Goal: Information Seeking & Learning: Learn about a topic

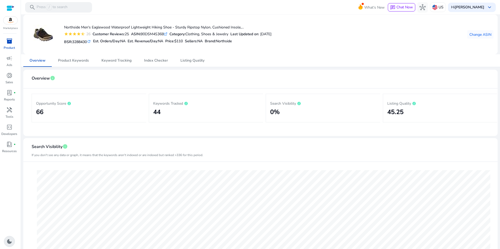
click at [156, 33] on div "ASIN: B0DSM4S36B .st0{fill:#2c8af8}" at bounding box center [149, 33] width 36 height 5
copy div "B0DSM4S36B"
click at [107, 63] on span "Keyword Tracking" at bounding box center [116, 60] width 30 height 13
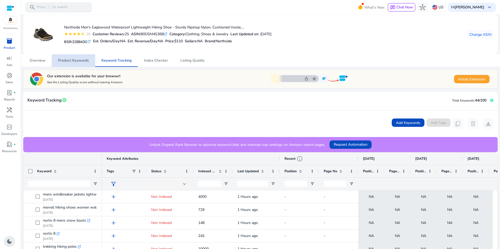
click at [77, 61] on span "Product Keywords" at bounding box center [73, 61] width 31 height 4
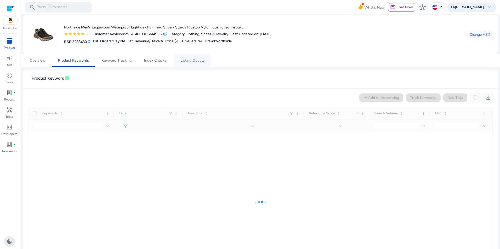
click at [184, 60] on span "Listing Quality" at bounding box center [192, 61] width 24 height 4
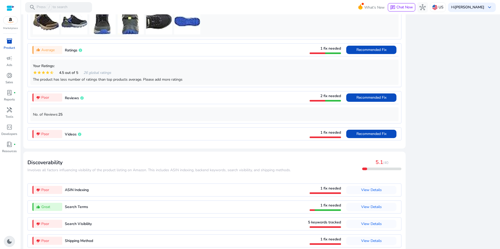
scroll to position [411, 0]
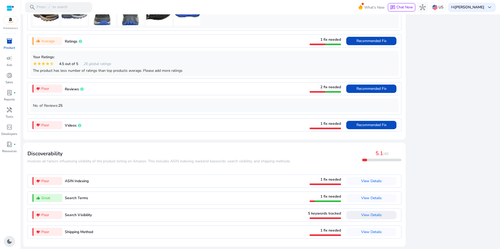
click at [372, 217] on span "View Details" at bounding box center [371, 215] width 21 height 5
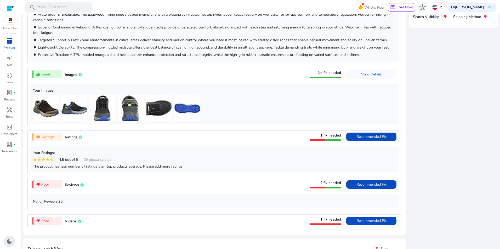
scroll to position [0, 0]
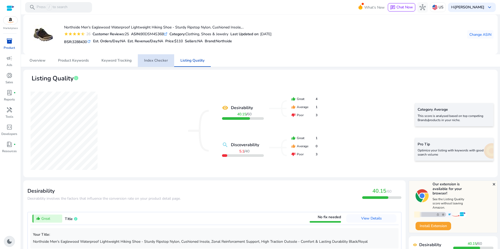
click at [159, 60] on span "Index Checker" at bounding box center [156, 61] width 24 height 4
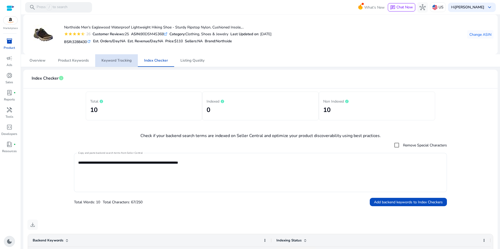
click at [111, 59] on span "Keyword Tracking" at bounding box center [116, 61] width 30 height 4
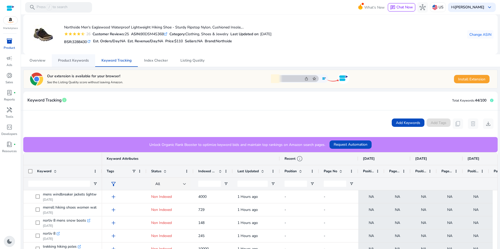
click at [72, 63] on span "Product Keywords" at bounding box center [73, 60] width 31 height 13
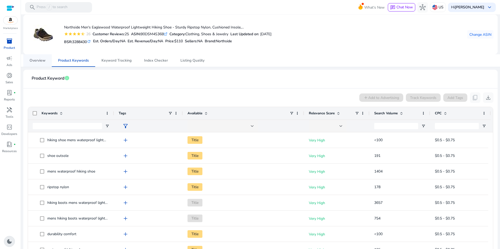
click at [34, 60] on span "Overview" at bounding box center [38, 61] width 16 height 4
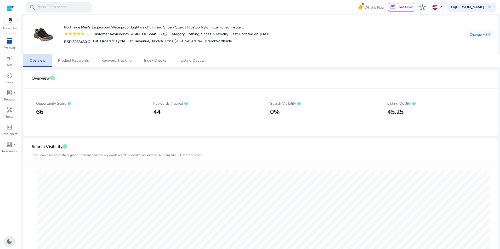
click at [35, 60] on span "Overview" at bounding box center [38, 61] width 16 height 4
click at [80, 61] on span "Product Keywords" at bounding box center [73, 61] width 31 height 4
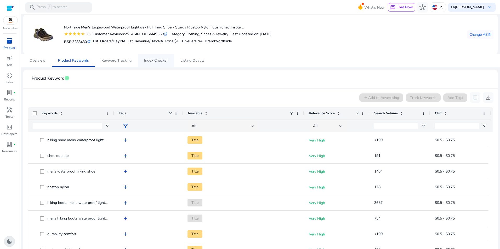
click at [158, 64] on span "Index Checker" at bounding box center [156, 60] width 24 height 13
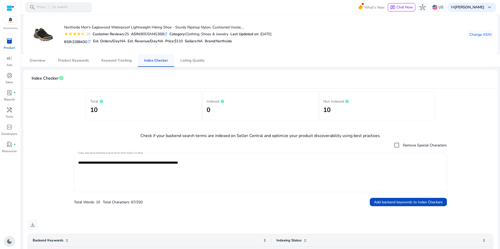
scroll to position [192, 0]
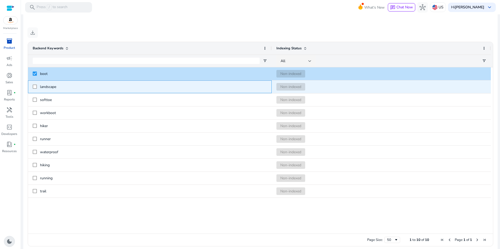
click at [32, 85] on div "landscape" at bounding box center [150, 87] width 244 height 13
click at [35, 85] on div at bounding box center [35, 87] width 4 height 11
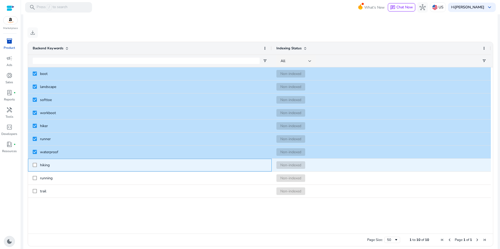
click at [32, 167] on div "hiking" at bounding box center [150, 165] width 244 height 13
click at [35, 169] on div at bounding box center [35, 165] width 4 height 11
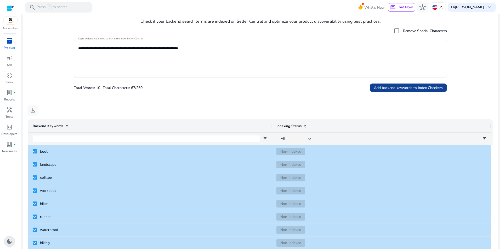
scroll to position [115, 0]
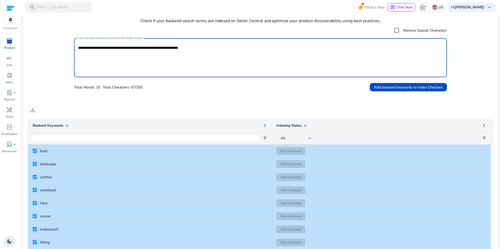
click at [285, 55] on textarea "**********" at bounding box center [260, 58] width 364 height 34
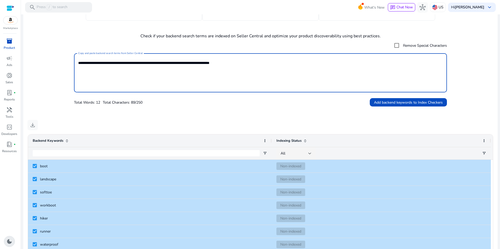
scroll to position [99, 0]
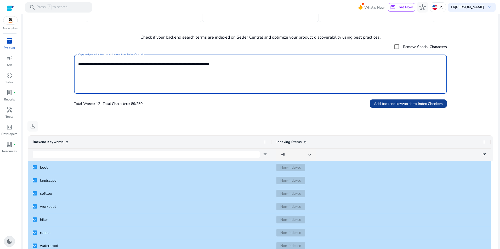
type textarea "**********"
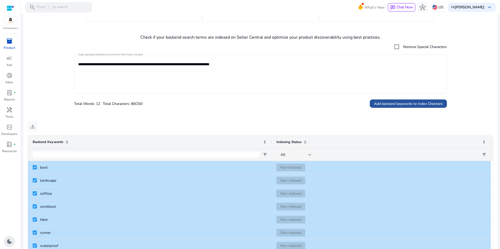
click at [426, 102] on span "Add backend keywords to Index Checkers" at bounding box center [408, 103] width 69 height 5
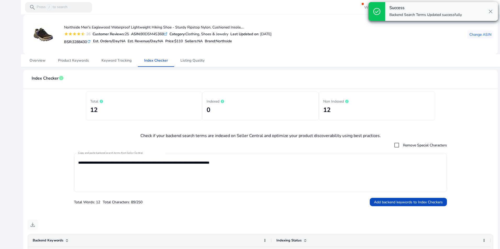
scroll to position [192, 0]
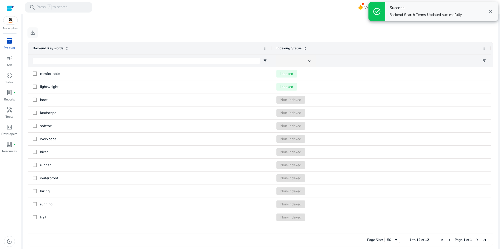
click at [490, 13] on span "close" at bounding box center [490, 11] width 6 height 6
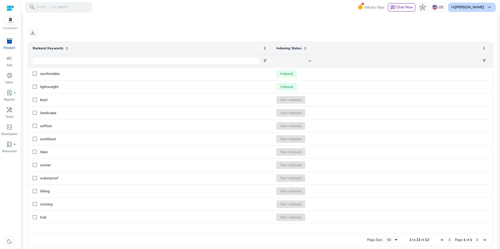
click at [488, 5] on span "keyboard_arrow_down" at bounding box center [489, 7] width 6 height 6
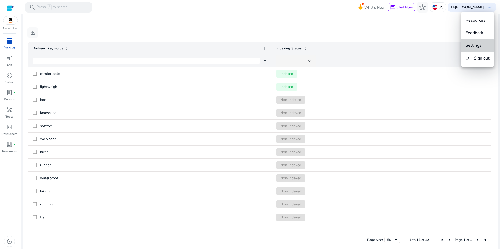
click at [477, 48] on span "Settings" at bounding box center [473, 46] width 16 height 6
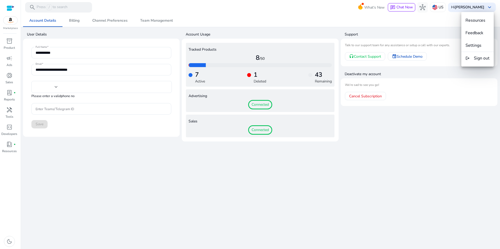
type input "**"
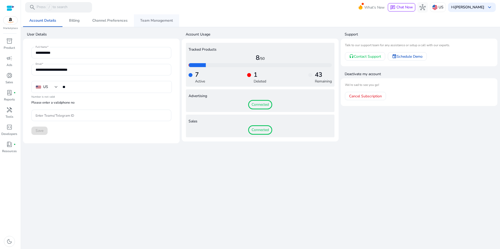
click at [171, 21] on link "Team Management" at bounding box center [156, 20] width 45 height 13
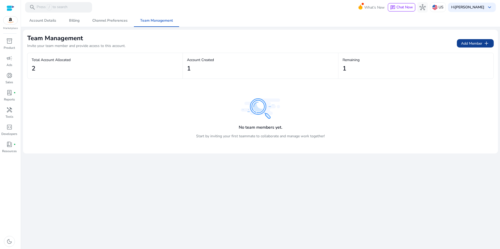
click at [480, 41] on span "Add Member add" at bounding box center [475, 43] width 29 height 6
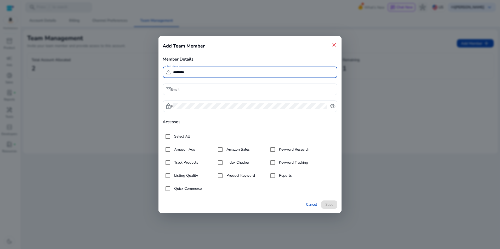
type input "********"
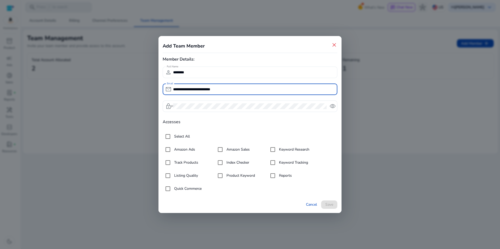
type input "**********"
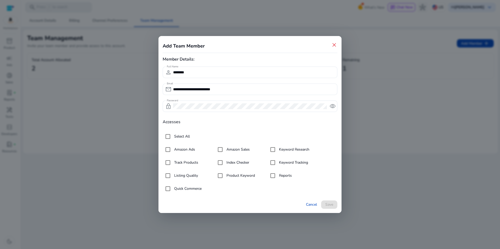
click at [168, 121] on h4 "Accesses" at bounding box center [250, 122] width 175 height 5
click at [330, 206] on span "Save" at bounding box center [329, 204] width 8 height 5
click at [333, 104] on span "remove_red_eye" at bounding box center [332, 106] width 6 height 6
click at [333, 104] on span "visibility_off" at bounding box center [332, 106] width 6 height 6
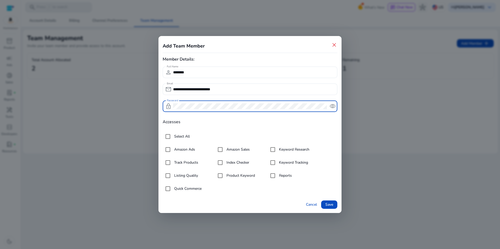
click at [335, 45] on span "close" at bounding box center [334, 45] width 6 height 6
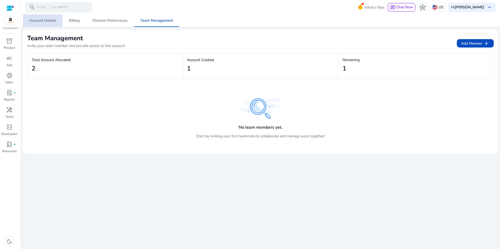
click at [43, 22] on span "Account Details" at bounding box center [42, 21] width 27 height 4
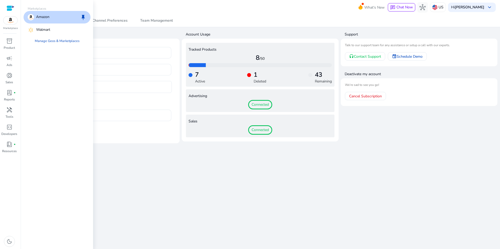
click at [7, 21] on img at bounding box center [10, 20] width 14 height 8
click at [61, 41] on link "Manage Geos & Marketplaces" at bounding box center [57, 40] width 53 height 9
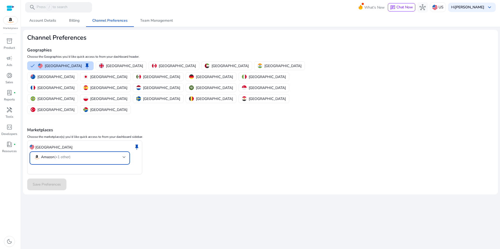
click at [124, 154] on div at bounding box center [124, 157] width 3 height 6
click at [209, 150] on div at bounding box center [250, 124] width 500 height 249
click at [9, 7] on div at bounding box center [11, 8] width 8 height 6
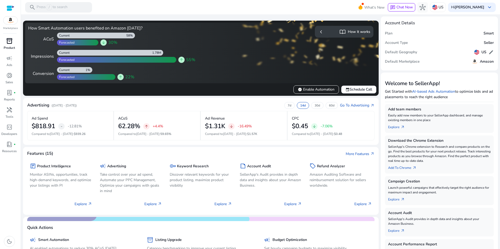
click at [13, 43] on div "inventory_2" at bounding box center [9, 41] width 15 height 8
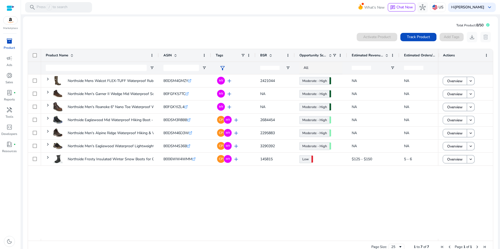
click at [112, 197] on div "Northside Mens Walcot FLEX-TUFF Waterproof Rubber Boot- All-Day... B0DSM4GMZY .…" at bounding box center [239, 157] width 397 height 165
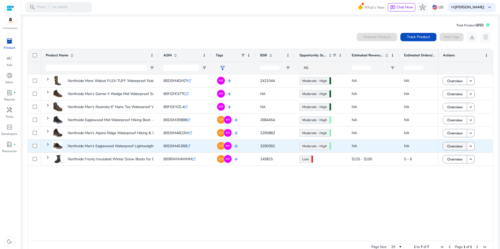
click at [452, 147] on span "Overview" at bounding box center [454, 146] width 15 height 11
click at [220, 146] on span "CP" at bounding box center [221, 146] width 4 height 3
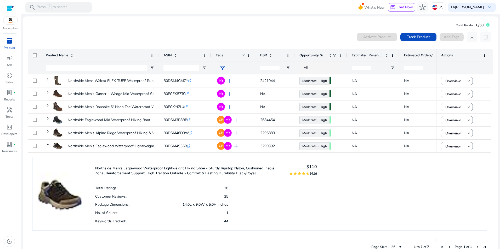
drag, startPoint x: 488, startPoint y: 153, endPoint x: 489, endPoint y: 200, distance: 46.6
click at [489, 200] on div "Northside Mens Walcot FLEX-TUFF Waterproof Rubber Boot- All-Day..." at bounding box center [260, 157] width 465 height 165
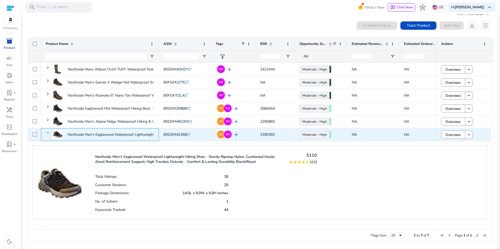
click at [48, 134] on span at bounding box center [48, 133] width 4 height 4
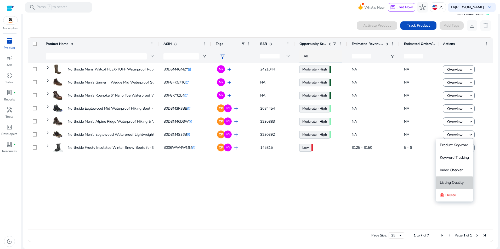
click at [457, 183] on span "Listing Quality" at bounding box center [452, 182] width 24 height 5
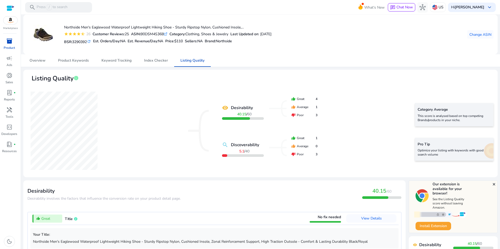
click at [302, 113] on div "thumb_down Poor 3" at bounding box center [304, 115] width 26 height 5
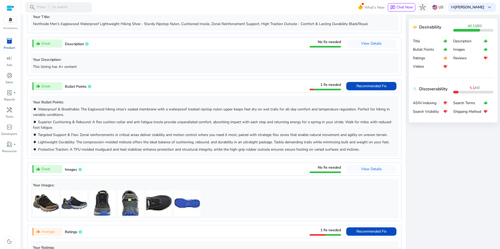
scroll to position [411, 0]
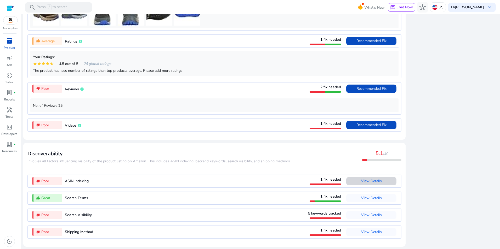
click at [378, 181] on span "View Details" at bounding box center [371, 181] width 21 height 5
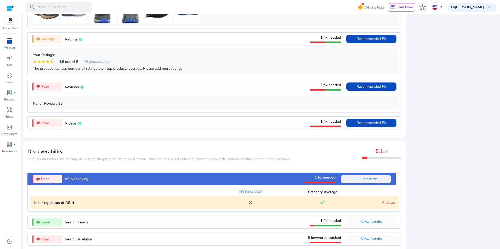
scroll to position [437, 0]
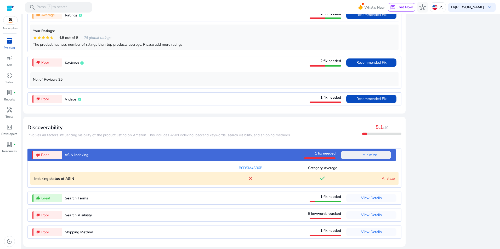
click at [387, 178] on link "Analyze" at bounding box center [388, 178] width 13 height 5
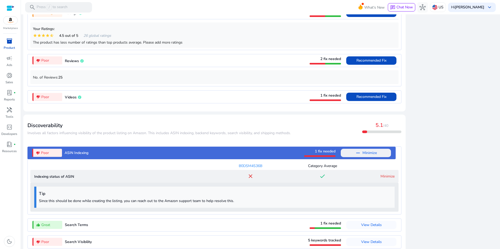
scroll to position [466, 0]
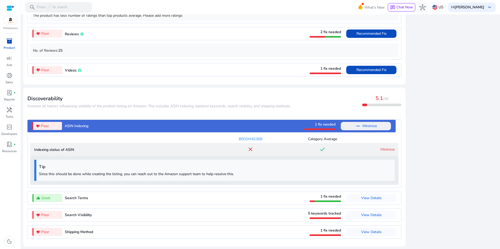
click at [53, 149] on p "Indexing status of ASIN" at bounding box center [124, 149] width 180 height 5
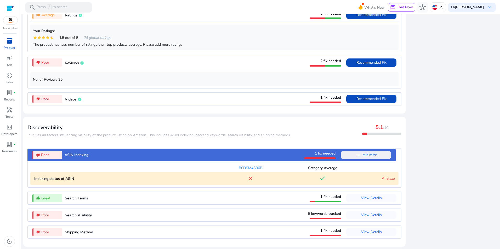
scroll to position [437, 0]
click at [255, 169] on div "B0DSM4S36B" at bounding box center [250, 168] width 72 height 5
click at [248, 177] on mat-icon "close" at bounding box center [250, 178] width 6 height 6
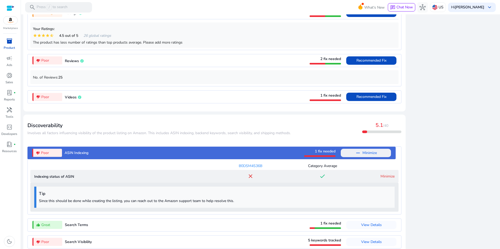
scroll to position [466, 0]
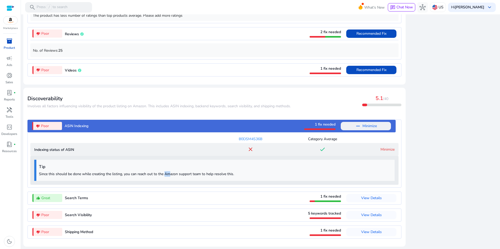
drag, startPoint x: 165, startPoint y: 175, endPoint x: 169, endPoint y: 175, distance: 3.7
click at [169, 175] on p "Since this should be done while creating the listing, you can reach out to the …" at bounding box center [215, 174] width 353 height 5
drag, startPoint x: 35, startPoint y: 149, endPoint x: 94, endPoint y: 149, distance: 59.1
click at [94, 149] on p "Indexing status of ASIN" at bounding box center [124, 149] width 180 height 5
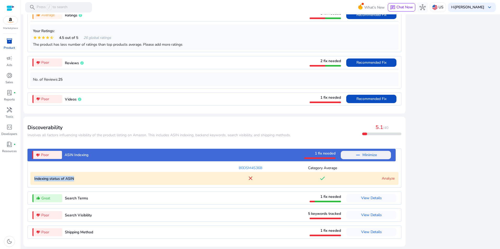
scroll to position [437, 0]
copy p "Indexing status of ASIN"
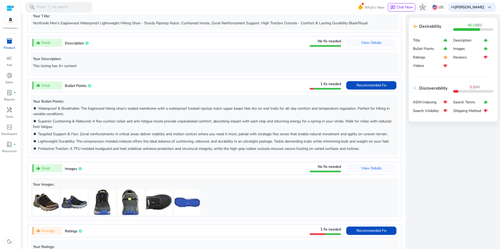
scroll to position [1, 0]
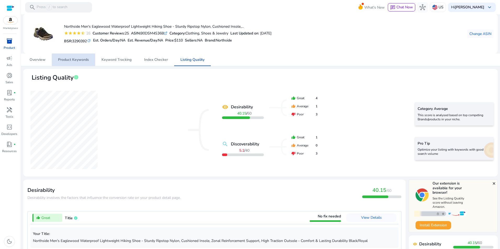
click at [77, 58] on span "Product Keywords" at bounding box center [73, 60] width 31 height 4
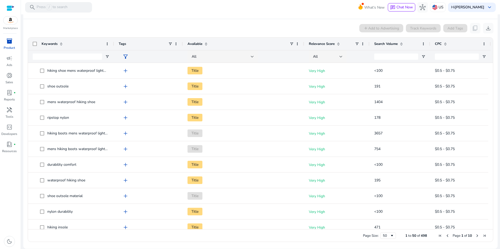
click at [401, 44] on span at bounding box center [401, 44] width 4 height 4
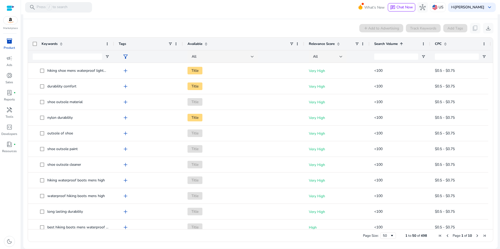
click at [401, 44] on span at bounding box center [401, 44] width 4 height 4
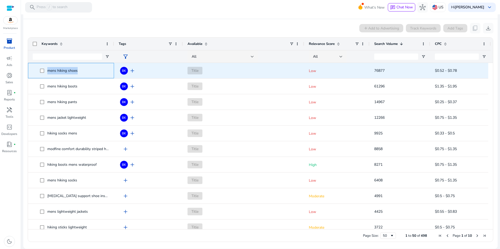
drag, startPoint x: 83, startPoint y: 72, endPoint x: 47, endPoint y: 70, distance: 36.4
click at [47, 70] on span "mens hiking shoes" at bounding box center [74, 70] width 69 height 11
copy span "mens hiking shoes"
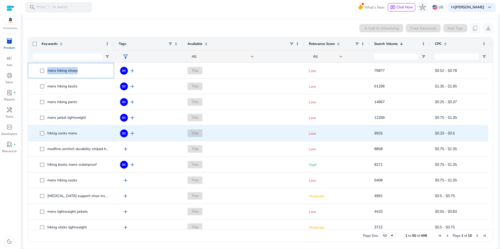
copy span "mens hiking shoes"
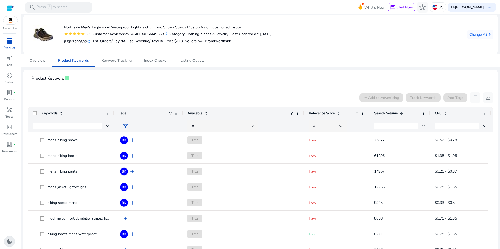
click at [156, 33] on div "ASIN: B0DSM4S36B .st0{fill:#2c8af8}" at bounding box center [149, 33] width 36 height 5
copy div "B0DSM4S36B"
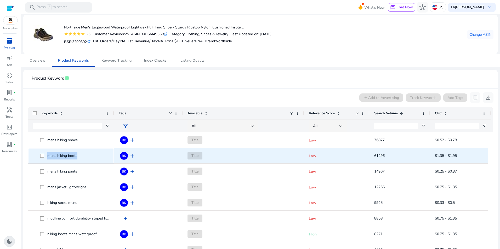
drag, startPoint x: 80, startPoint y: 155, endPoint x: 47, endPoint y: 155, distance: 33.2
click at [47, 155] on span "mens hiking boots" at bounding box center [74, 156] width 69 height 11
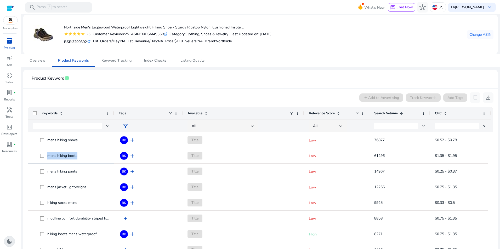
copy span "mens hiking boots"
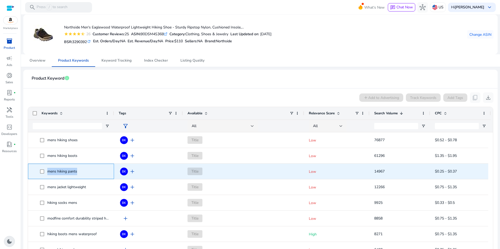
drag, startPoint x: 79, startPoint y: 171, endPoint x: 44, endPoint y: 170, distance: 35.3
click at [44, 170] on span "mens hiking pants" at bounding box center [74, 171] width 69 height 11
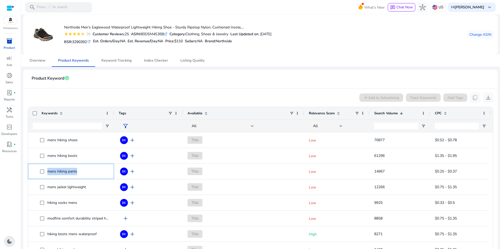
copy span "mens hiking pants"
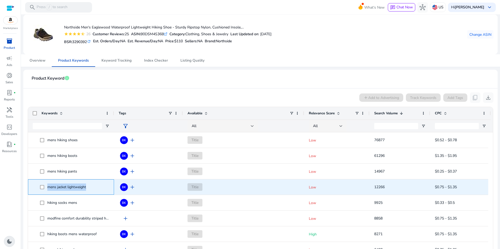
drag, startPoint x: 71, startPoint y: 185, endPoint x: 35, endPoint y: 186, distance: 35.9
click at [35, 186] on span "mens jacket lightweight" at bounding box center [71, 187] width 77 height 11
copy span "mens jacket lightweight"
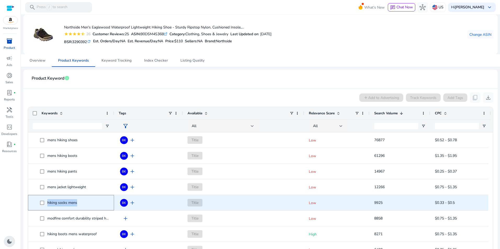
drag, startPoint x: 54, startPoint y: 200, endPoint x: 48, endPoint y: 200, distance: 6.8
click at [48, 200] on span "hiking socks mens" at bounding box center [74, 203] width 69 height 11
copy span "hiking socks mens"
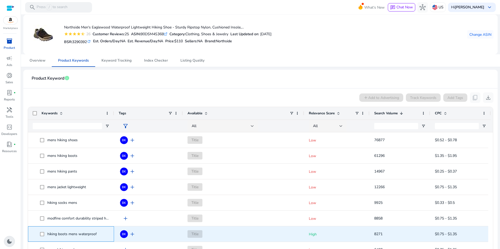
click at [51, 235] on span "hiking boots mens waterproof" at bounding box center [71, 234] width 49 height 5
drag, startPoint x: 47, startPoint y: 234, endPoint x: 99, endPoint y: 236, distance: 51.8
click at [99, 236] on span "hiking boots mens waterproof" at bounding box center [74, 234] width 69 height 11
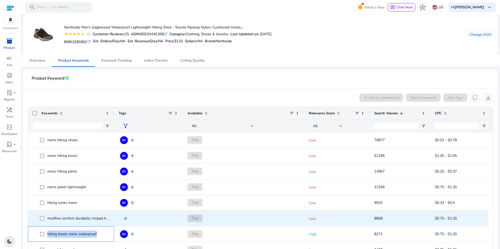
copy span "hiking boots mens waterproof"
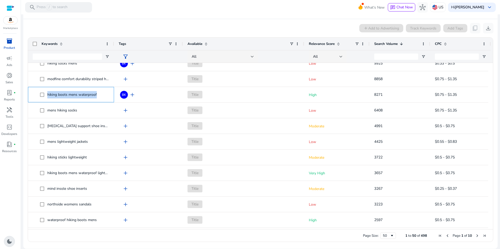
scroll to position [86, 0]
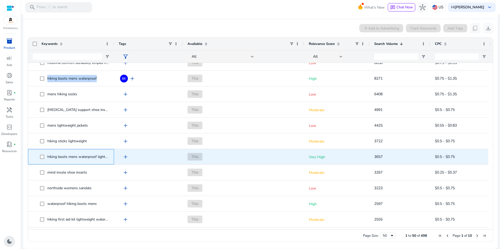
drag, startPoint x: 46, startPoint y: 156, endPoint x: 147, endPoint y: 157, distance: 101.5
click at [147, 157] on div "hiking boots mens waterproof lightweight add Title Very High 3657 $0.5 - $0.75" at bounding box center [259, 157] width 463 height 16
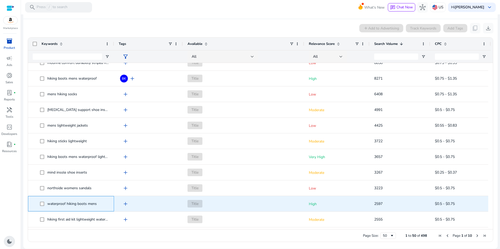
click at [45, 204] on span at bounding box center [43, 204] width 7 height 11
drag, startPoint x: 46, startPoint y: 204, endPoint x: 107, endPoint y: 202, distance: 61.2
click at [98, 200] on span "waterproof hiking boots mens" at bounding box center [74, 204] width 69 height 11
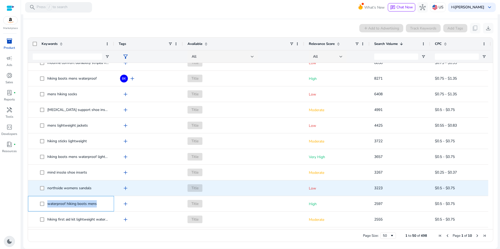
copy span "waterproof hiking boots mens"
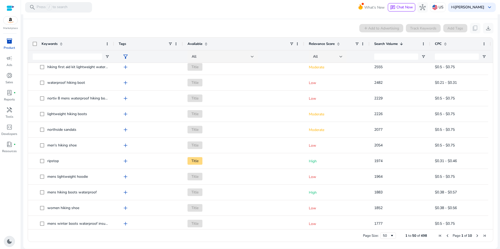
scroll to position [251, 0]
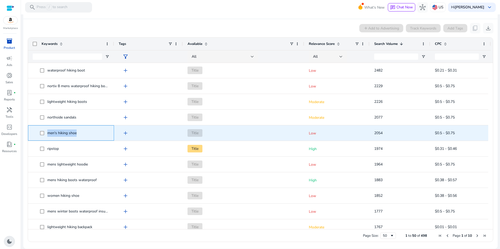
drag, startPoint x: 79, startPoint y: 134, endPoint x: 43, endPoint y: 146, distance: 38.8
click at [41, 138] on span "men's hiking shoe" at bounding box center [74, 133] width 69 height 11
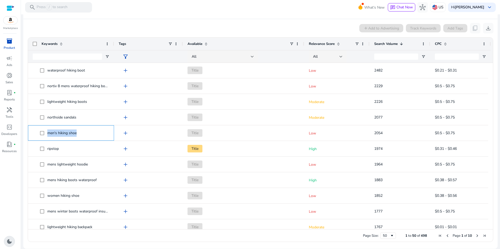
scroll to position [0, 0]
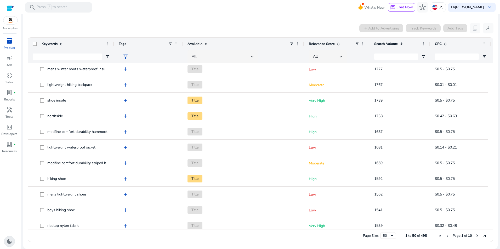
scroll to position [400, 0]
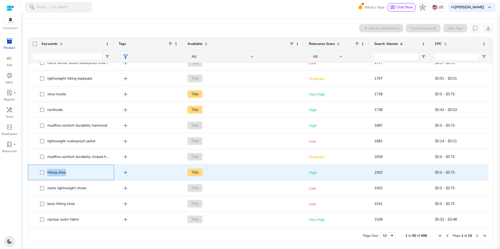
drag, startPoint x: 86, startPoint y: 173, endPoint x: 47, endPoint y: 172, distance: 38.4
click at [47, 172] on span "hiking shoe" at bounding box center [74, 172] width 69 height 11
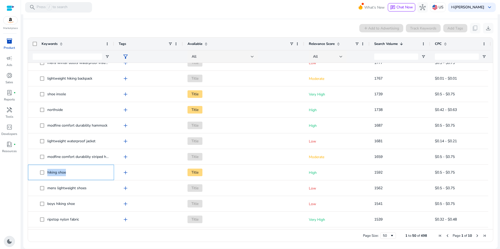
copy span "hiking shoe"
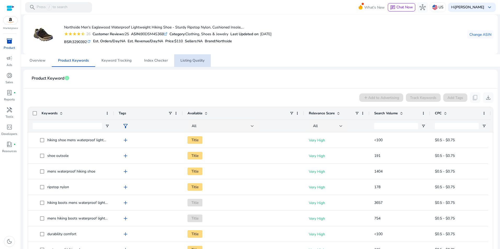
click at [200, 60] on span "Listing Quality" at bounding box center [192, 61] width 24 height 4
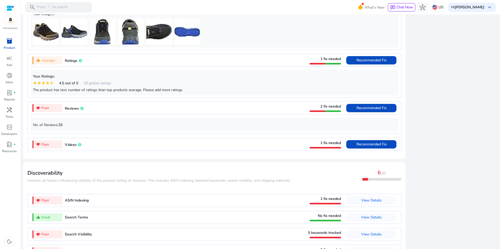
scroll to position [411, 0]
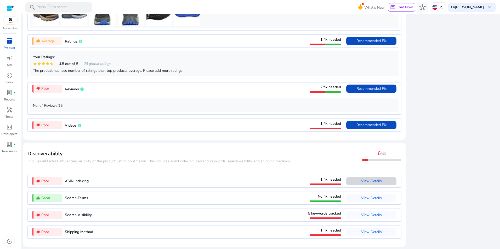
click at [373, 181] on span "View Details" at bounding box center [371, 181] width 21 height 5
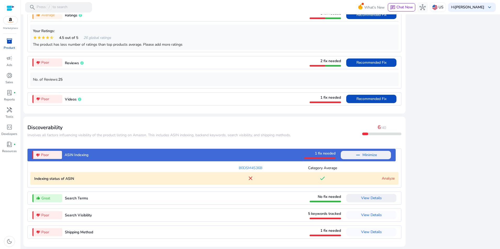
scroll to position [0, 0]
click at [377, 216] on span "View Details" at bounding box center [371, 215] width 21 height 5
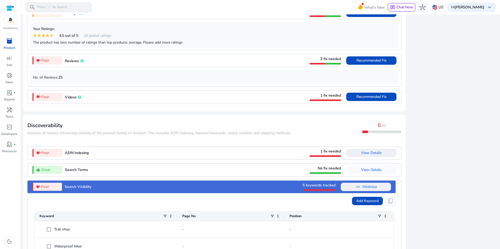
scroll to position [531, 0]
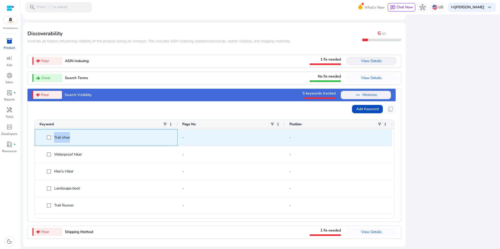
drag, startPoint x: 83, startPoint y: 139, endPoint x: 53, endPoint y: 133, distance: 30.7
click at [53, 133] on span "Trail shoe" at bounding box center [110, 137] width 126 height 11
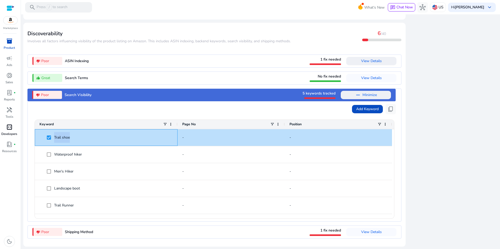
copy span "Trail shoe"
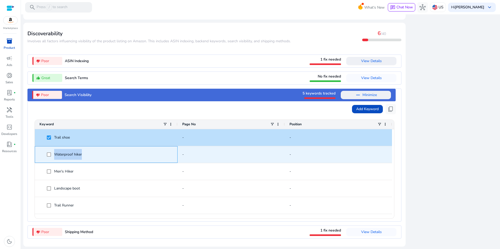
drag, startPoint x: 92, startPoint y: 157, endPoint x: 54, endPoint y: 157, distance: 38.2
click at [54, 157] on span "Waterproof hiker" at bounding box center [110, 154] width 126 height 11
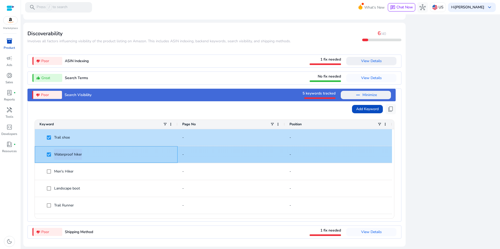
copy span "Waterproof hiker"
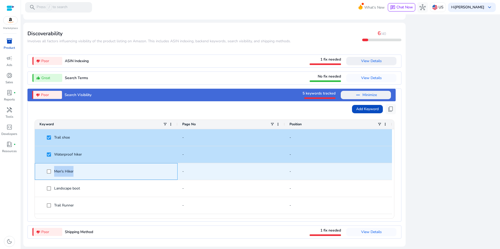
drag, startPoint x: 76, startPoint y: 172, endPoint x: 54, endPoint y: 169, distance: 22.4
click at [54, 169] on span "Men's Hiker" at bounding box center [110, 171] width 126 height 11
copy span "Men's Hiker"
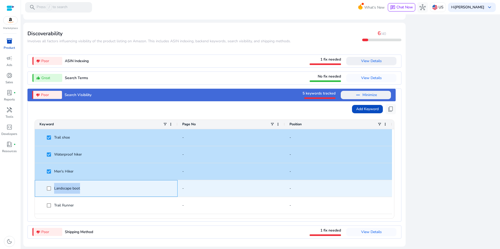
drag, startPoint x: 86, startPoint y: 189, endPoint x: 54, endPoint y: 187, distance: 32.8
click at [54, 187] on span "Landscape boot" at bounding box center [110, 188] width 126 height 11
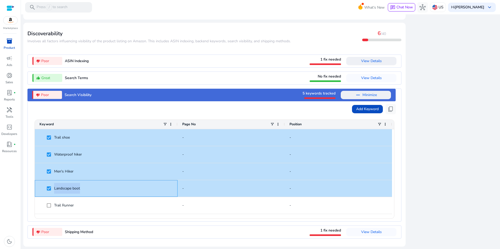
copy span "Landscape boot"
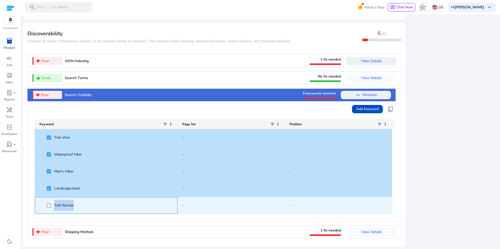
drag, startPoint x: 80, startPoint y: 207, endPoint x: 39, endPoint y: 200, distance: 42.1
click at [39, 200] on div "Trail Runner" at bounding box center [106, 205] width 143 height 17
copy span "Trail Runner"
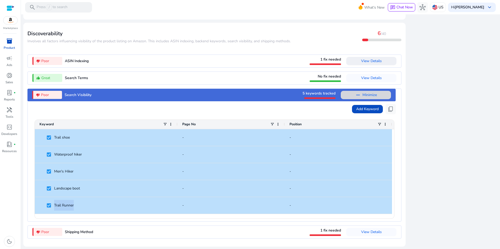
click at [370, 96] on span "Minimize" at bounding box center [369, 95] width 14 height 8
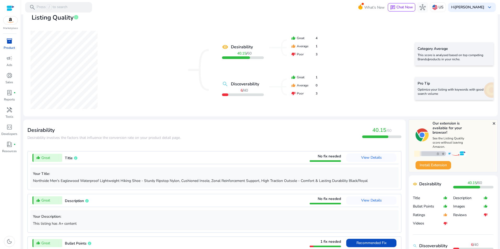
scroll to position [0, 0]
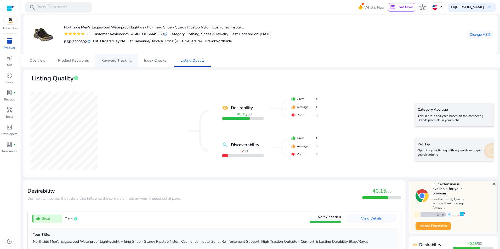
click at [125, 58] on span "Keyword Tracking" at bounding box center [116, 60] width 30 height 13
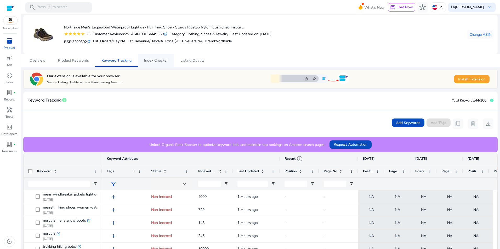
click at [149, 61] on span "Index Checker" at bounding box center [156, 61] width 24 height 4
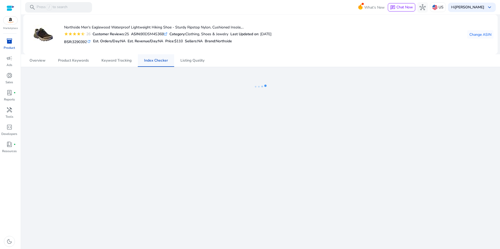
scroll to position [192, 0]
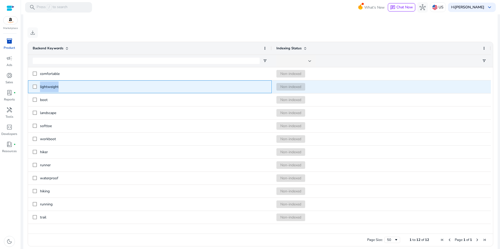
click at [34, 85] on div "lightweight" at bounding box center [150, 87] width 234 height 12
copy div "lightweight"
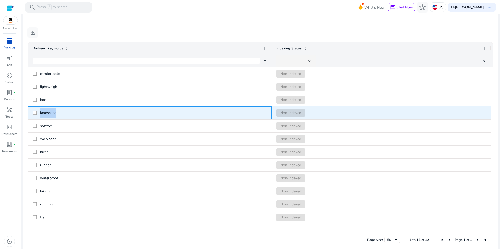
drag, startPoint x: 67, startPoint y: 109, endPoint x: 32, endPoint y: 112, distance: 35.4
click at [32, 112] on div "landscape" at bounding box center [150, 113] width 244 height 13
copy div "landscape"
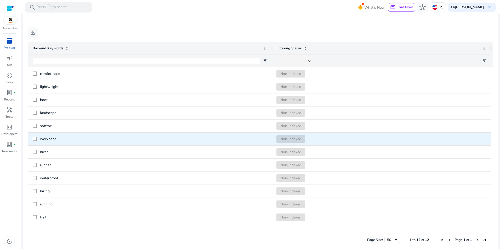
click at [54, 140] on span "workboot" at bounding box center [48, 139] width 16 height 5
copy span "workboot"
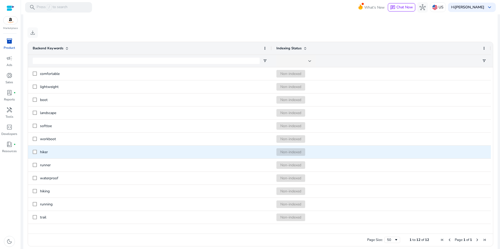
click at [45, 153] on span "hiker" at bounding box center [44, 152] width 8 height 5
copy span "hiker"
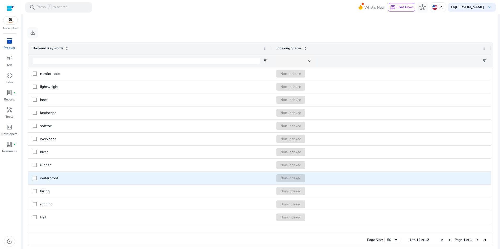
click at [50, 179] on span "waterproof" at bounding box center [49, 178] width 18 height 5
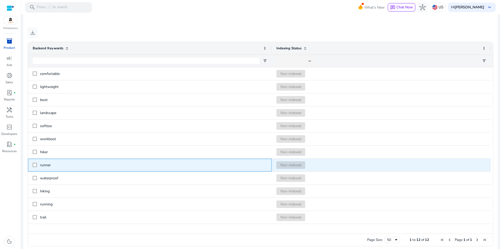
drag, startPoint x: 50, startPoint y: 179, endPoint x: 43, endPoint y: 166, distance: 15.7
click at [43, 166] on span "runner" at bounding box center [45, 165] width 11 height 5
copy span "runner"
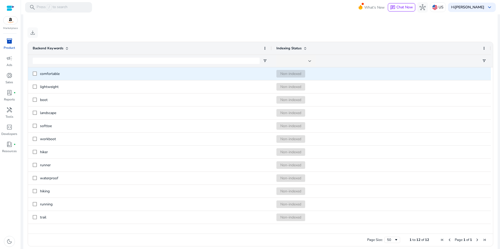
click at [48, 76] on span "comfortable" at bounding box center [50, 73] width 20 height 5
click at [49, 76] on span "comfortable" at bounding box center [153, 74] width 227 height 11
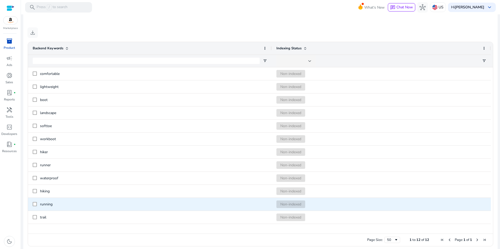
click at [46, 202] on span "running" at bounding box center [46, 204] width 13 height 5
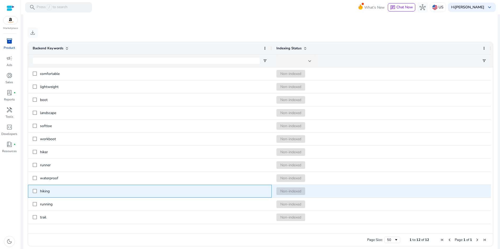
click at [48, 192] on span "hiking" at bounding box center [45, 191] width 10 height 5
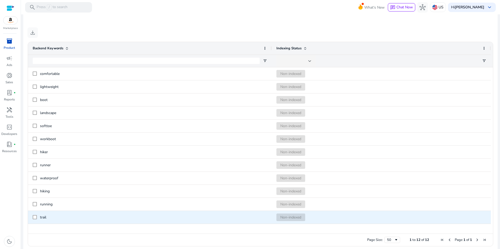
click at [45, 214] on span "trail" at bounding box center [153, 217] width 227 height 11
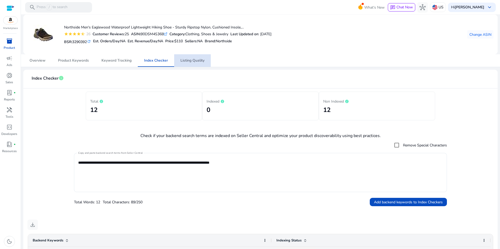
click at [203, 61] on span "Listing Quality" at bounding box center [192, 61] width 24 height 4
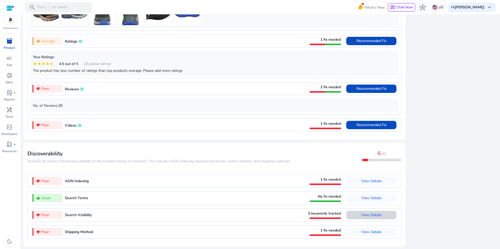
click at [368, 214] on span "View Details" at bounding box center [371, 215] width 21 height 5
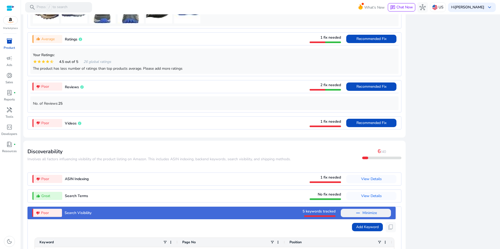
click at [454, 192] on div "close Our extension is available for your browser! See the Listing Quality scor…" at bounding box center [453, 69] width 89 height 598
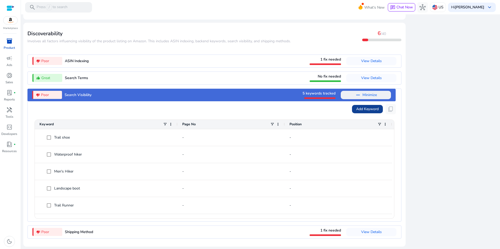
click at [370, 108] on span "Add Keyword" at bounding box center [367, 108] width 22 height 5
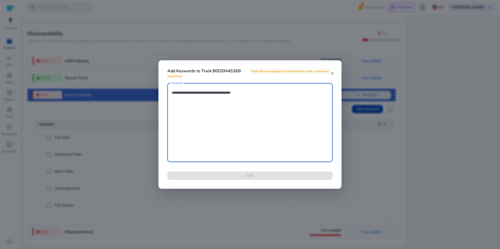
click at [332, 74] on mat-icon "close" at bounding box center [332, 73] width 4 height 5
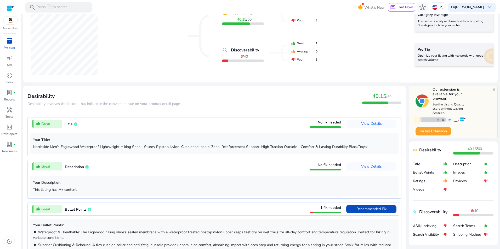
scroll to position [0, 0]
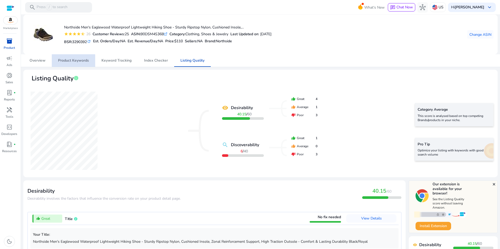
click at [72, 61] on span "Product Keywords" at bounding box center [73, 61] width 31 height 4
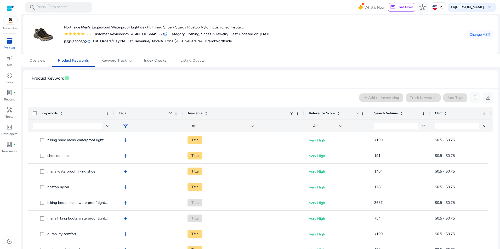
click at [404, 113] on div "Search Volume" at bounding box center [396, 114] width 45 height 10
click at [404, 113] on div "Search Volume 1" at bounding box center [396, 114] width 45 height 10
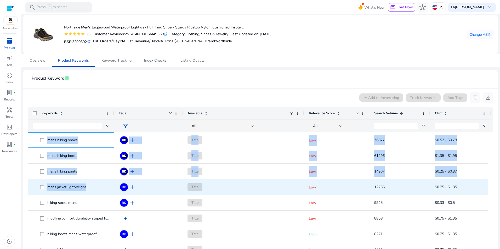
drag, startPoint x: 47, startPoint y: 140, endPoint x: 104, endPoint y: 185, distance: 72.2
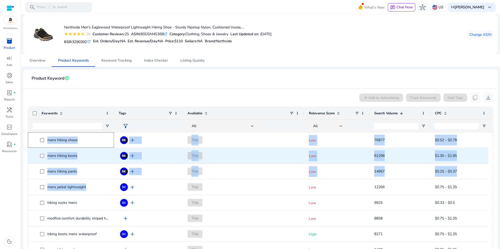
copy div "mens hiking shoes BK add Title Low 76877 $0.52 - $0.78 mens hiking boots BK add…"
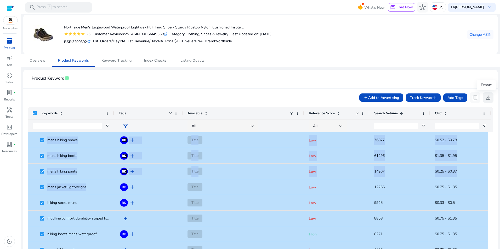
click at [485, 100] on span "download" at bounding box center [488, 98] width 6 height 6
click at [38, 59] on span "Overview" at bounding box center [38, 61] width 16 height 4
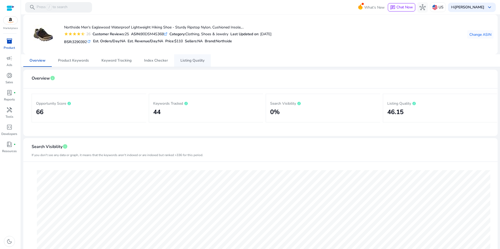
click at [188, 60] on span "Listing Quality" at bounding box center [192, 61] width 24 height 4
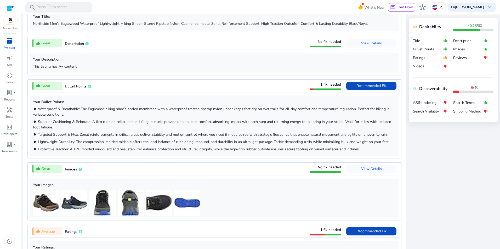
scroll to position [411, 0]
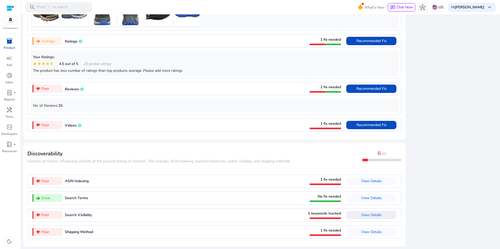
click at [377, 218] on span "View Details" at bounding box center [371, 215] width 21 height 8
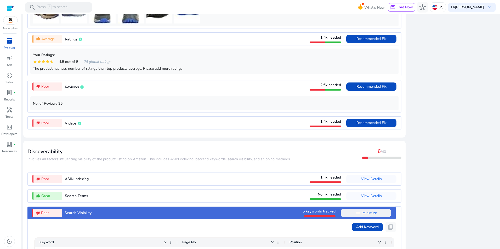
scroll to position [531, 0]
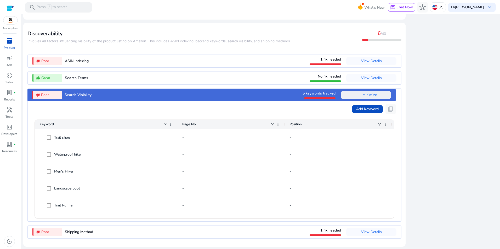
drag, startPoint x: 369, startPoint y: 229, endPoint x: 499, endPoint y: 213, distance: 131.4
click at [500, 215] on html "We recommend switching to desktop view for the best experience. Marketplace inv…" at bounding box center [250, 124] width 500 height 249
click at [363, 107] on span "Add Keyword" at bounding box center [367, 108] width 22 height 5
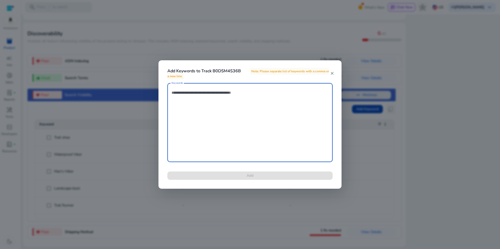
paste textarea "**********"
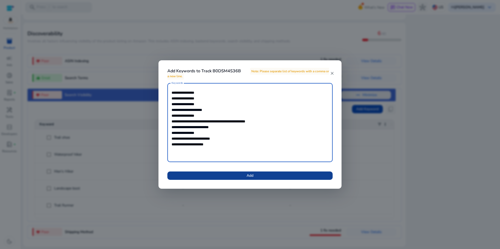
type textarea "**********"
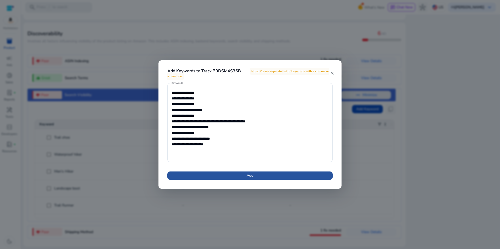
click at [253, 175] on span "Add" at bounding box center [250, 175] width 7 height 5
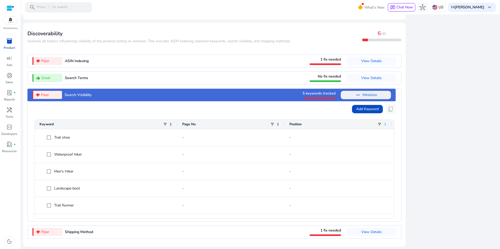
click at [385, 124] on span at bounding box center [385, 124] width 4 height 4
click at [375, 96] on span at bounding box center [366, 95] width 50 height 13
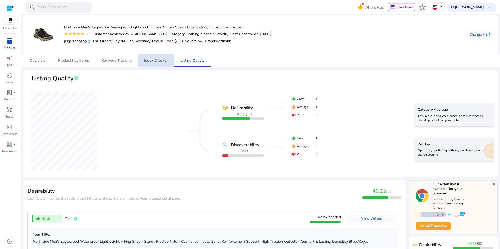
click at [156, 59] on span "Index Checker" at bounding box center [156, 61] width 24 height 4
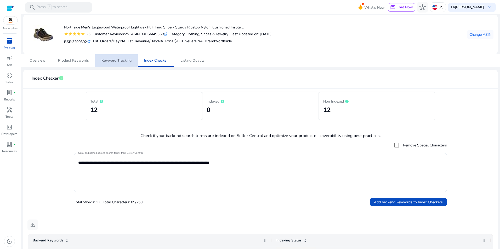
click at [112, 60] on span "Keyword Tracking" at bounding box center [116, 61] width 30 height 4
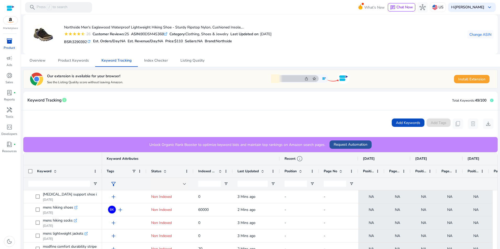
click at [352, 143] on span "Request Automation" at bounding box center [351, 144] width 34 height 5
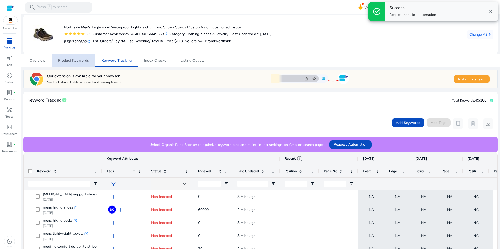
click at [75, 58] on span "Product Keywords" at bounding box center [73, 60] width 31 height 13
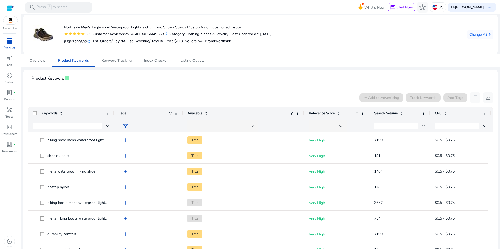
click at [401, 115] on span at bounding box center [401, 113] width 4 height 4
click at [401, 114] on span at bounding box center [401, 113] width 4 height 4
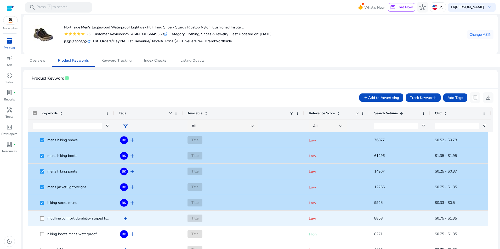
click at [41, 215] on span at bounding box center [43, 218] width 7 height 11
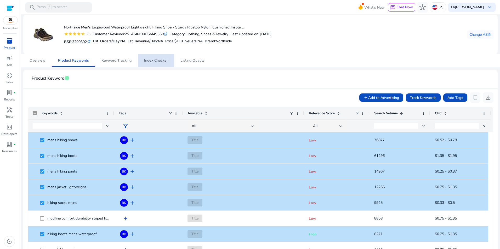
click at [153, 58] on span "Index Checker" at bounding box center [156, 60] width 24 height 13
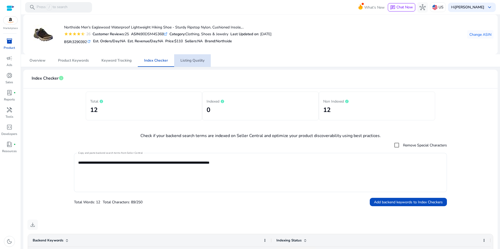
scroll to position [192, 0]
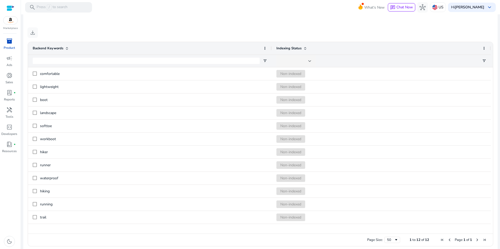
click at [189, 61] on div "**********" at bounding box center [260, 38] width 475 height 432
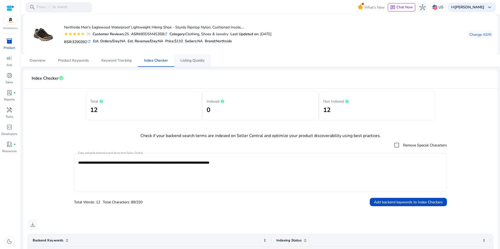
click at [192, 61] on span "Listing Quality" at bounding box center [192, 61] width 24 height 4
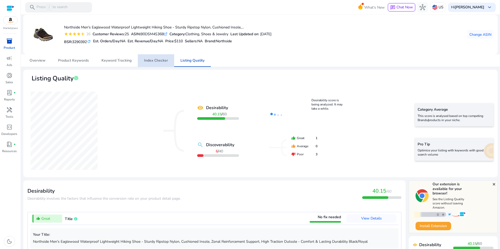
click at [163, 61] on span "Index Checker" at bounding box center [156, 61] width 24 height 4
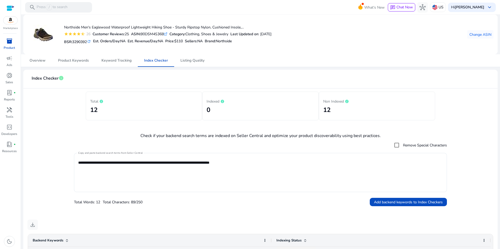
click at [159, 32] on div "ASIN: B0DSM4S36B .st0{fill:#2c8af8}" at bounding box center [149, 33] width 36 height 5
copy div "B0DSM4S36B"
click at [40, 60] on span "Overview" at bounding box center [38, 61] width 16 height 4
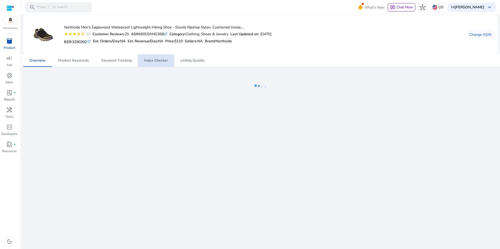
click at [153, 62] on span "Index Checker" at bounding box center [156, 61] width 24 height 4
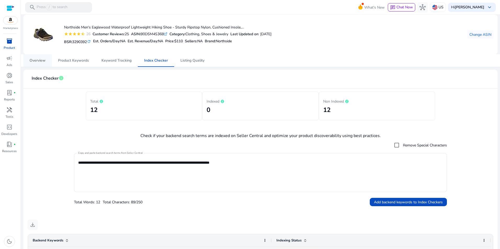
click at [42, 60] on span "Overview" at bounding box center [38, 61] width 16 height 4
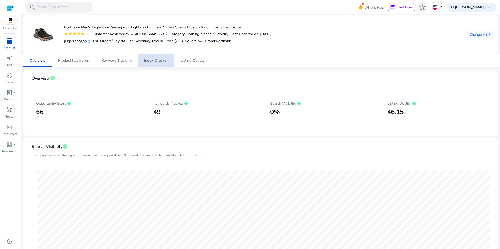
click at [157, 60] on span "Index Checker" at bounding box center [156, 61] width 24 height 4
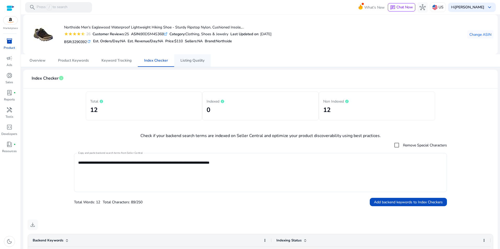
click at [191, 60] on span "Listing Quality" at bounding box center [192, 61] width 24 height 4
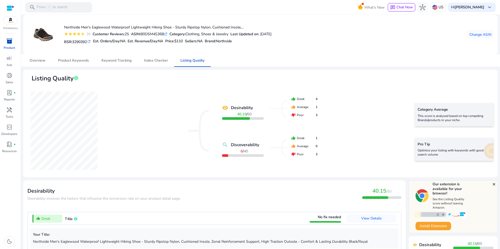
click at [163, 127] on div "remove_red_eye Desirability 40.15 / 60 search Discoverability 6 / 40 thumb_up G…" at bounding box center [260, 131] width 466 height 85
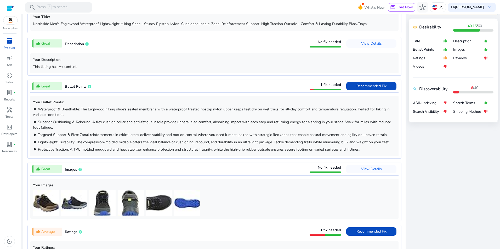
scroll to position [411, 0]
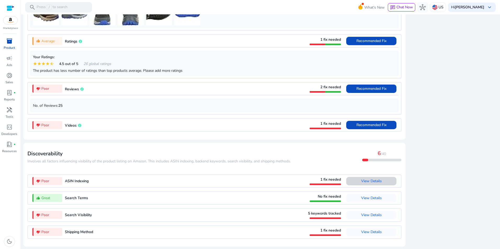
click at [367, 183] on span "View Details" at bounding box center [371, 181] width 21 height 5
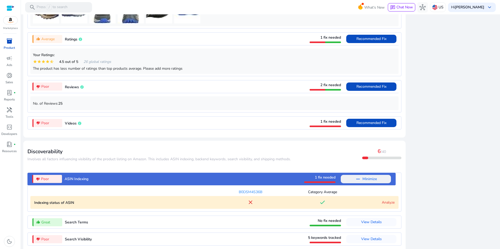
scroll to position [437, 0]
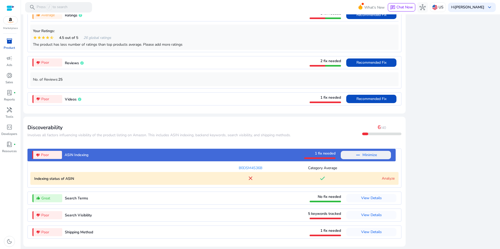
click at [386, 179] on link "Analyze" at bounding box center [388, 178] width 13 height 5
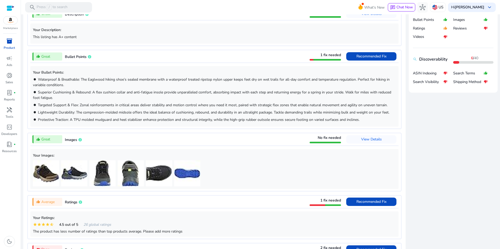
scroll to position [0, 0]
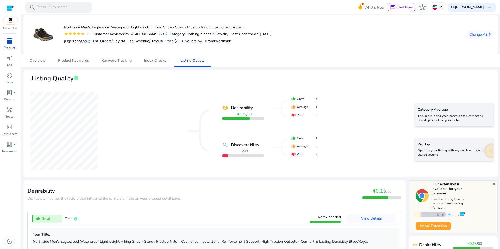
click at [153, 31] on div "ASIN: B0DSM4S36B .st0{fill:#2c8af8}" at bounding box center [149, 33] width 36 height 5
click at [154, 31] on div "ASIN: B0DSM4S36B .st0{fill:#2c8af8}" at bounding box center [149, 33] width 36 height 5
copy div "B0DSM4S36B"
click at [373, 193] on span "40.15" at bounding box center [379, 191] width 14 height 7
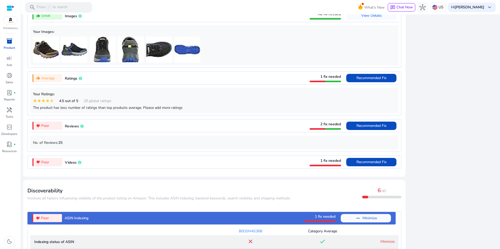
scroll to position [372, 0]
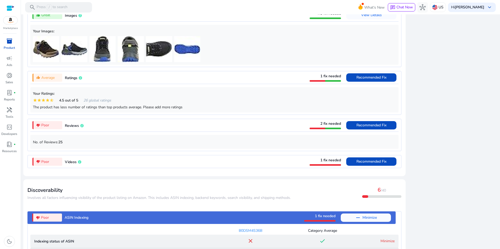
click at [468, 102] on div "close Our extension is available for your browser! See the Listing Quality scor…" at bounding box center [453, 74] width 89 height 533
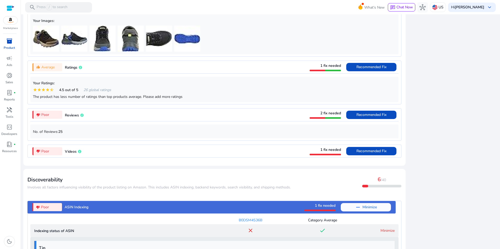
scroll to position [466, 0]
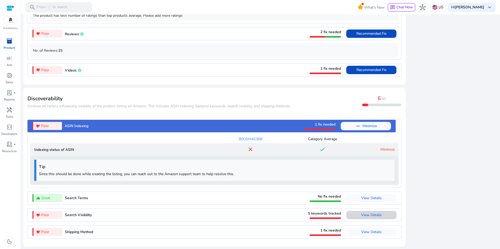
click at [373, 215] on span "View Details" at bounding box center [371, 215] width 21 height 5
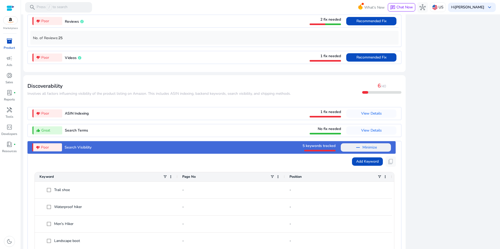
scroll to position [531, 0]
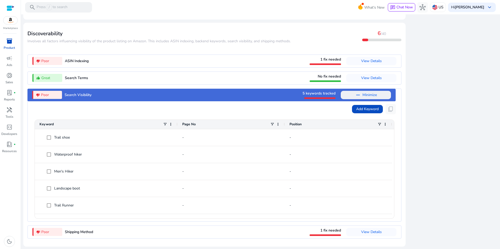
click at [75, 95] on span "Search Visibility" at bounding box center [78, 95] width 27 height 5
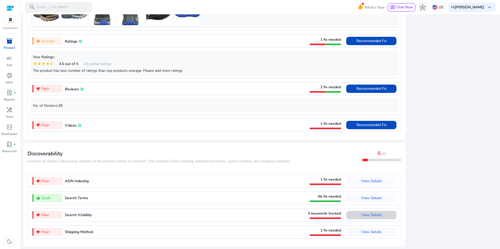
click at [366, 213] on span "View Details" at bounding box center [371, 215] width 21 height 5
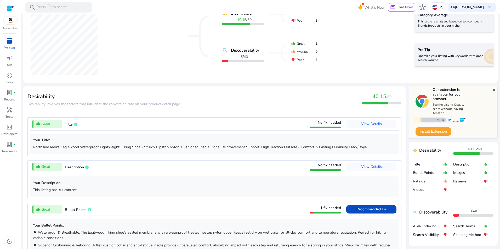
scroll to position [0, 0]
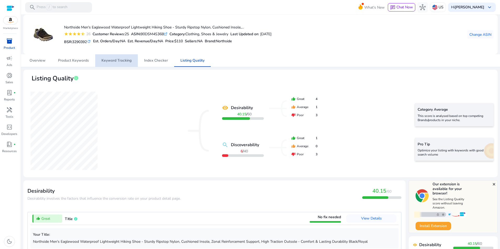
click at [105, 61] on span "Keyword Tracking" at bounding box center [116, 61] width 30 height 4
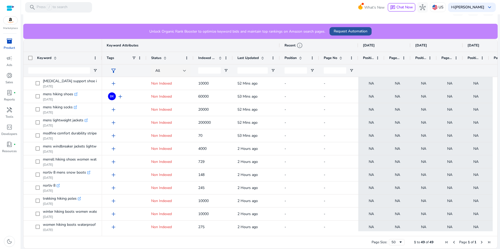
click at [338, 32] on span "Request Automation" at bounding box center [351, 31] width 34 height 5
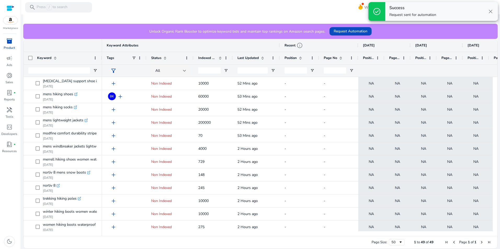
click at [492, 13] on span "close" at bounding box center [490, 11] width 6 height 6
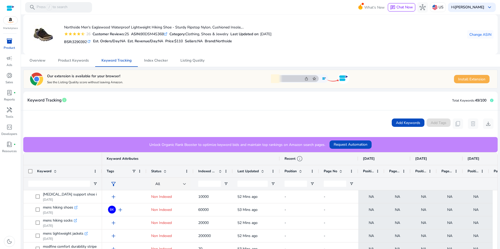
click at [478, 78] on span "Install Extension" at bounding box center [471, 79] width 27 height 5
click at [475, 78] on span "Install Extension" at bounding box center [471, 79] width 27 height 5
click at [9, 48] on p "Product" at bounding box center [9, 47] width 11 height 5
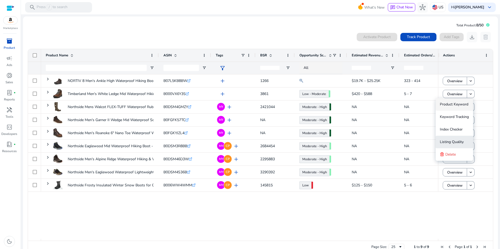
click at [463, 142] on span "Listing Quality" at bounding box center [452, 142] width 24 height 5
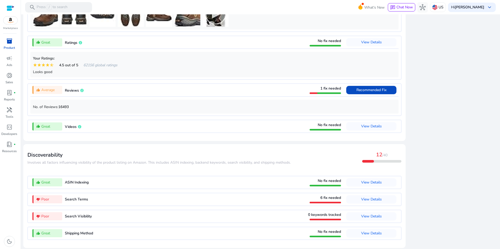
scroll to position [419, 0]
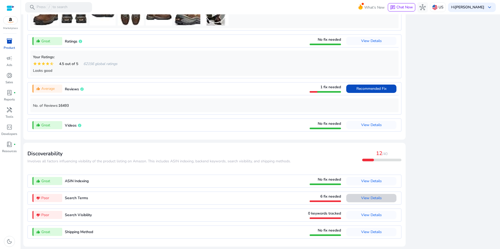
click at [374, 199] on span "View Details" at bounding box center [371, 198] width 21 height 5
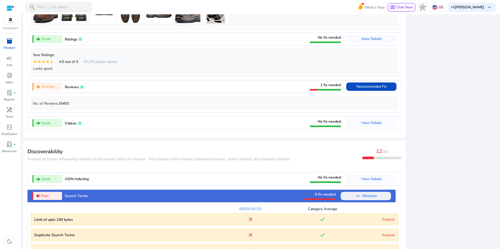
scroll to position [523, 0]
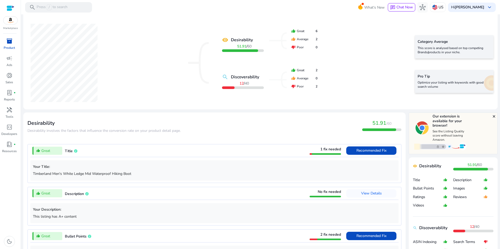
scroll to position [0, 0]
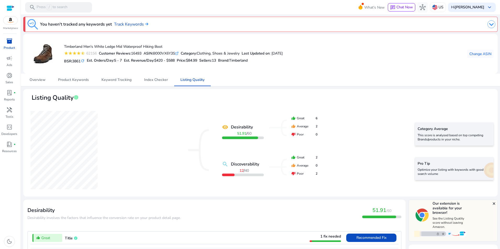
click at [10, 43] on span "inventory_2" at bounding box center [9, 41] width 6 height 6
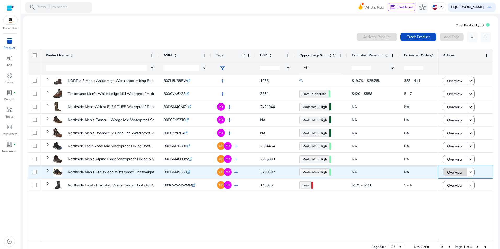
click at [451, 171] on span "Overview" at bounding box center [454, 172] width 15 height 11
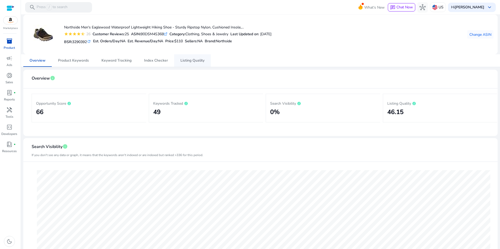
click at [185, 61] on span "Listing Quality" at bounding box center [192, 61] width 24 height 4
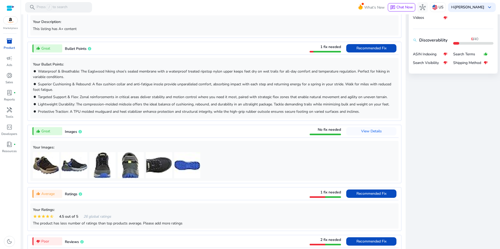
scroll to position [257, 0]
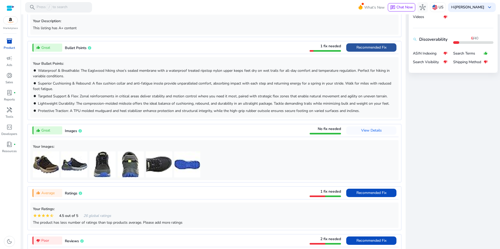
click at [369, 50] on span "Recommended Fix" at bounding box center [371, 47] width 30 height 8
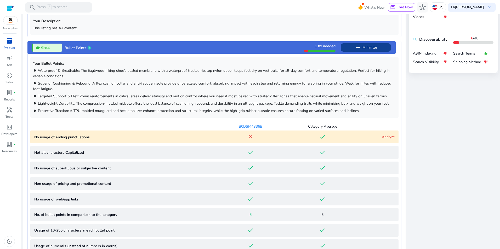
scroll to position [298, 0]
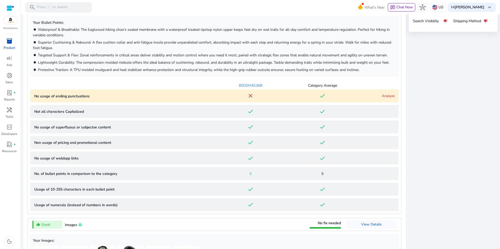
click at [382, 94] on link "Analyze" at bounding box center [388, 96] width 13 height 5
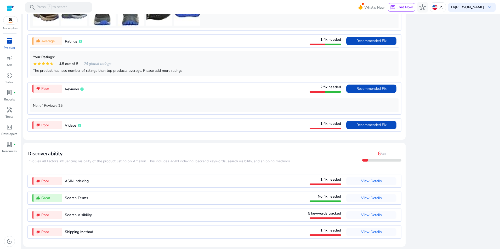
scroll to position [677, 0]
click at [381, 155] on span "/40" at bounding box center [383, 154] width 5 height 5
click at [376, 179] on span "View Details" at bounding box center [371, 181] width 21 height 5
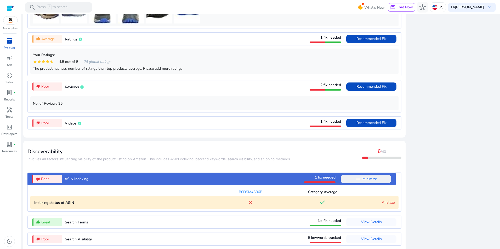
scroll to position [437, 0]
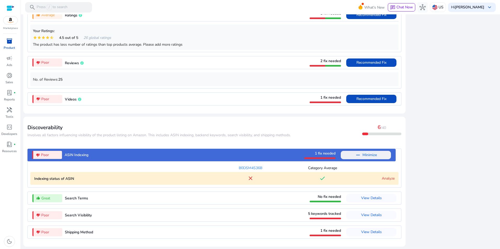
click at [385, 205] on app-lqi-attribute-container "thumb_up_alt Great Search Terms No fix needed View Details" at bounding box center [214, 200] width 374 height 17
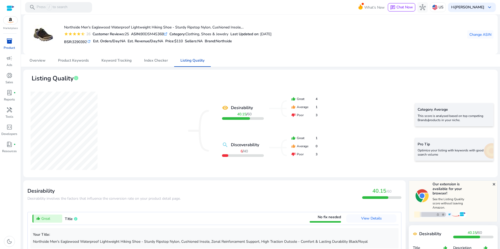
scroll to position [437, 0]
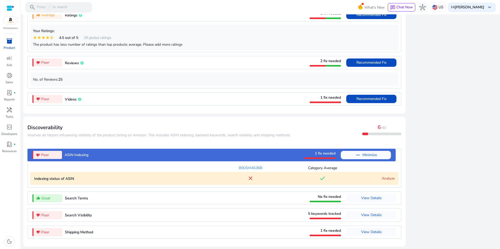
click at [390, 179] on link "Analyze" at bounding box center [388, 178] width 13 height 5
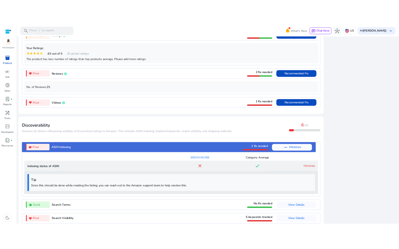
scroll to position [466, 0]
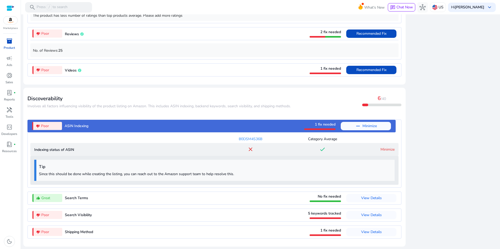
click at [258, 139] on div "B0DSM4S36B" at bounding box center [250, 138] width 72 height 5
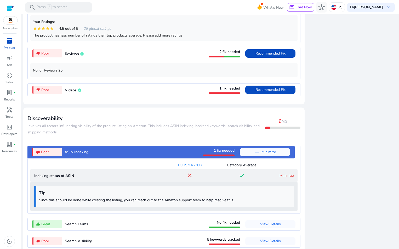
scroll to position [488, 0]
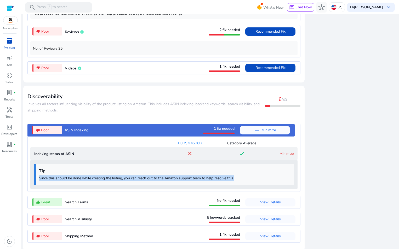
drag, startPoint x: 255, startPoint y: 179, endPoint x: 78, endPoint y: 168, distance: 176.6
click at [78, 168] on div "Tip Since this should be done while creating the listing, you can reach out to …" at bounding box center [163, 174] width 259 height 21
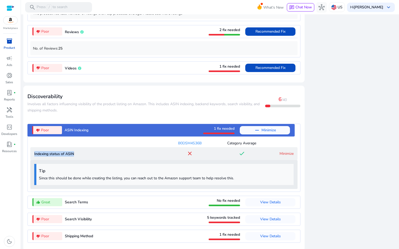
drag, startPoint x: 83, startPoint y: 156, endPoint x: 28, endPoint y: 158, distance: 54.4
click at [28, 158] on div "thumb_down_alt Poor ASIN Indexing 1 fix needed remove Minimize B0DSM4S36B Categ…" at bounding box center [163, 158] width 273 height 68
copy p "Indexing status of ASIN"
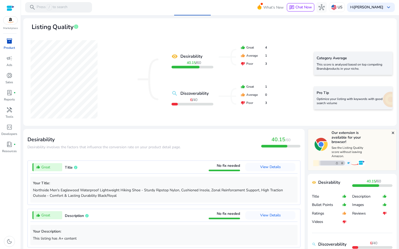
scroll to position [0, 0]
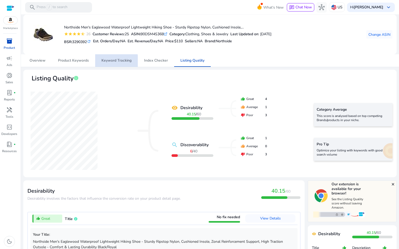
click at [107, 61] on span "Keyword Tracking" at bounding box center [116, 61] width 30 height 4
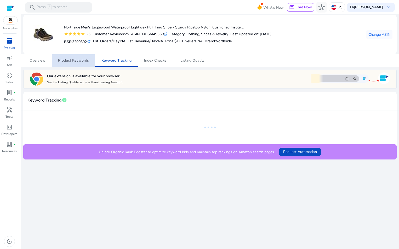
click at [79, 59] on span "Product Keywords" at bounding box center [73, 61] width 31 height 4
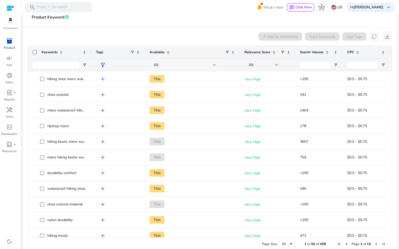
scroll to position [60, 0]
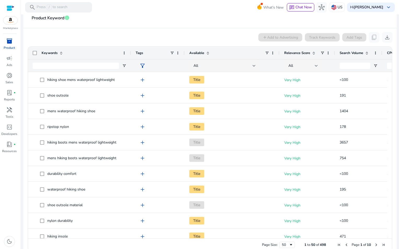
drag, startPoint x: 90, startPoint y: 52, endPoint x: 130, endPoint y: 47, distance: 40.1
click at [130, 47] on div at bounding box center [131, 53] width 2 height 13
click at [17, 174] on div "inventory_2 Product campaign Ads donut_small Sales lab_profile fiber_manual_rec…" at bounding box center [10, 143] width 21 height 213
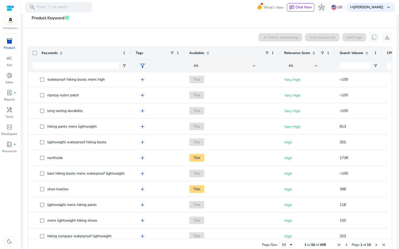
scroll to position [372, 0]
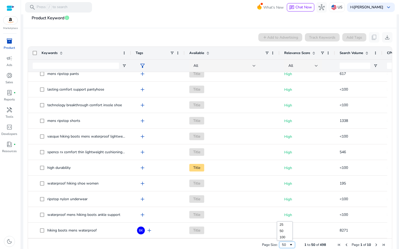
click at [289, 246] on span "Page Size" at bounding box center [291, 245] width 4 height 4
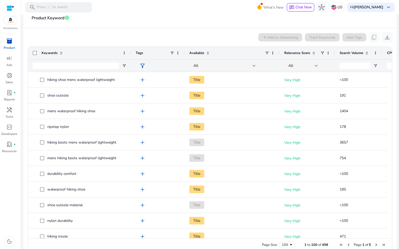
click at [367, 54] on span at bounding box center [367, 53] width 4 height 4
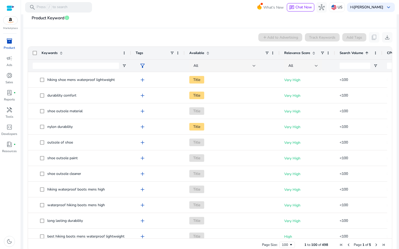
click at [367, 54] on span at bounding box center [367, 53] width 4 height 4
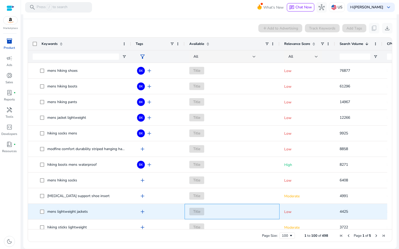
click at [238, 213] on span "Title" at bounding box center [232, 212] width 86 height 11
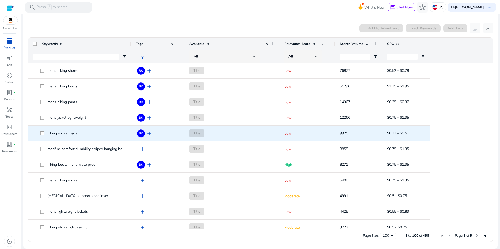
click at [146, 132] on span "add" at bounding box center [149, 133] width 6 height 6
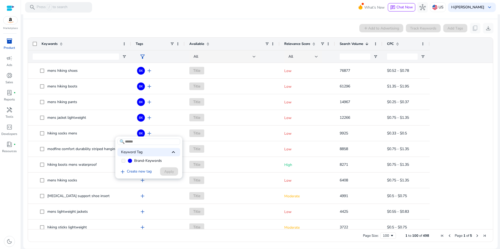
click at [55, 129] on div at bounding box center [250, 124] width 500 height 249
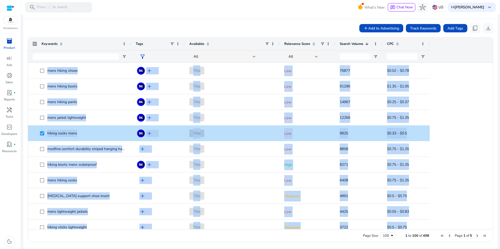
drag, startPoint x: 497, startPoint y: 67, endPoint x: 496, endPoint y: 55, distance: 12.1
click at [497, 54] on mat-sidenav-content "search Press / to search What's New chat Chat Now hub US Hi Jeff Thayer keyboar…" at bounding box center [260, 124] width 479 height 249
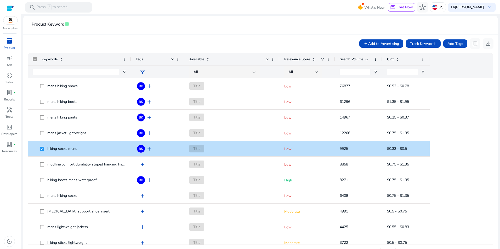
scroll to position [57, 0]
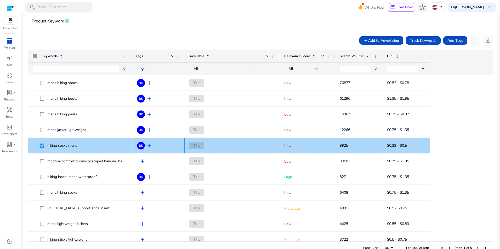
click at [149, 146] on span "add" at bounding box center [149, 146] width 6 height 6
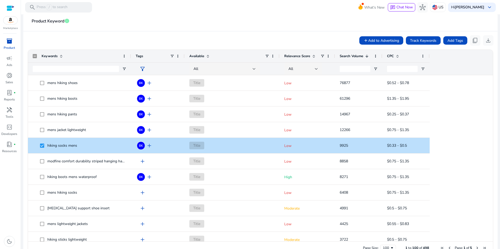
drag, startPoint x: 148, startPoint y: 145, endPoint x: 139, endPoint y: 146, distance: 8.9
click at [147, 146] on div at bounding box center [250, 124] width 500 height 249
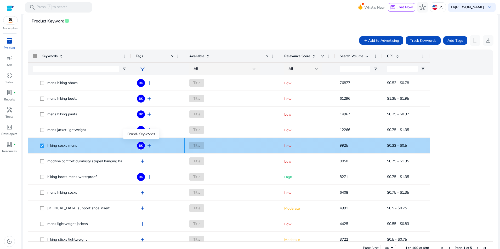
click at [141, 145] on span "BK" at bounding box center [141, 145] width 4 height 3
click at [39, 147] on span "hiking socks mens" at bounding box center [80, 145] width 94 height 11
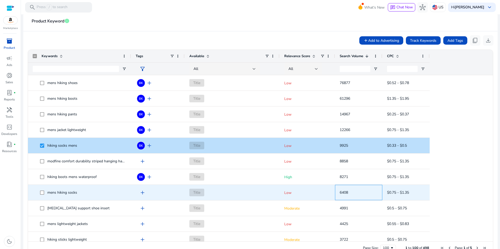
click at [335, 196] on div "6408" at bounding box center [358, 192] width 47 height 15
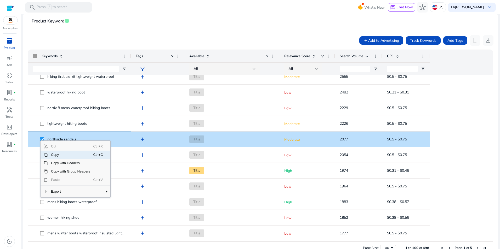
scroll to position [0, 0]
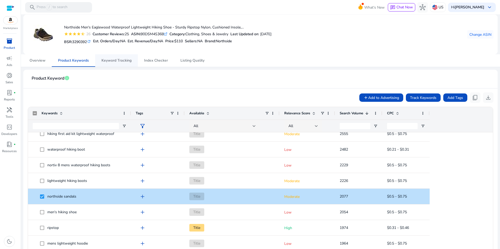
click at [123, 58] on span "Keyword Tracking" at bounding box center [116, 60] width 30 height 13
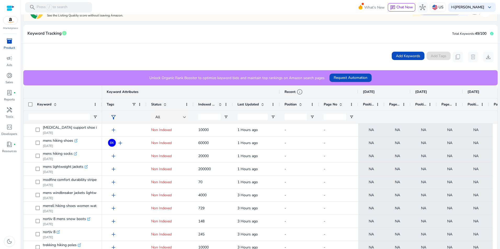
scroll to position [70, 0]
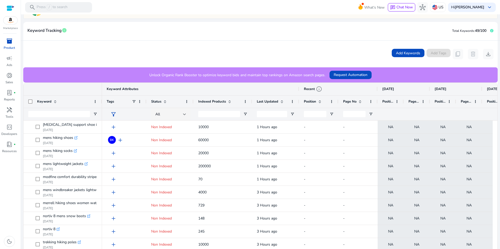
drag, startPoint x: 232, startPoint y: 101, endPoint x: 252, endPoint y: 103, distance: 19.5
click at [252, 103] on div at bounding box center [252, 102] width 2 height 12
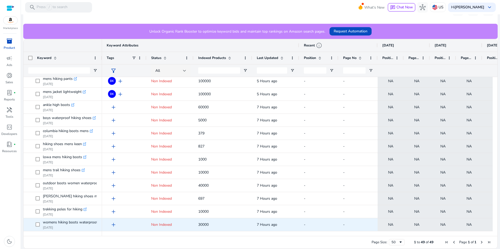
scroll to position [185, 0]
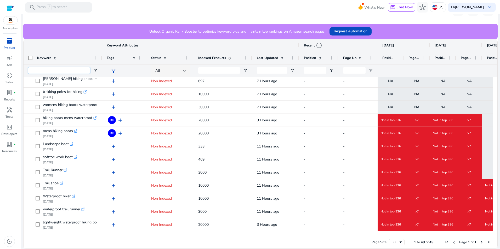
click at [67, 69] on input "Keyword Filter Input" at bounding box center [59, 70] width 62 height 6
type input "*****"
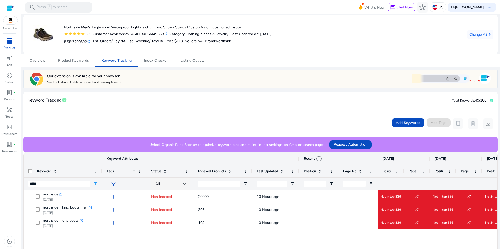
scroll to position [113, 0]
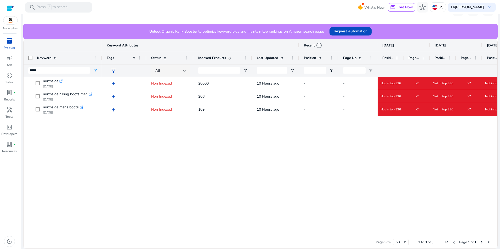
click at [52, 68] on input "*****" at bounding box center [59, 70] width 62 height 6
type input "*"
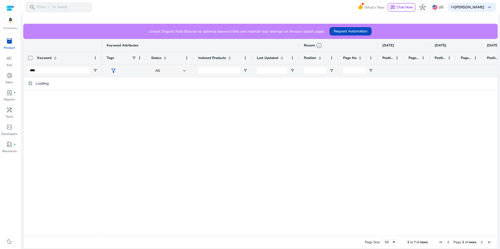
type input "*****"
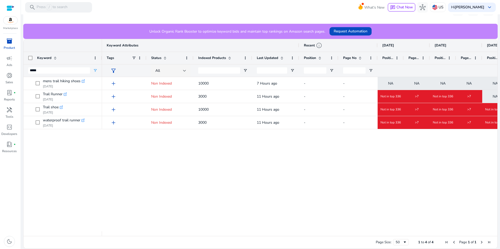
click at [52, 68] on input "*****" at bounding box center [59, 70] width 62 height 6
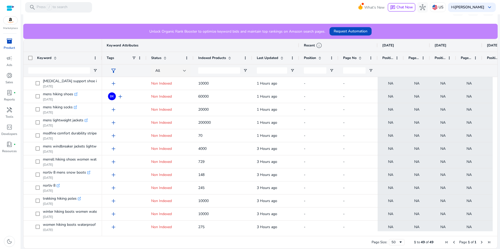
click at [291, 8] on mat-toolbar "search Press / to search What's New chat Chat Now hub US Hi [PERSON_NAME] keybo…" at bounding box center [260, 7] width 479 height 14
